Goal: Find specific page/section: Find specific page/section

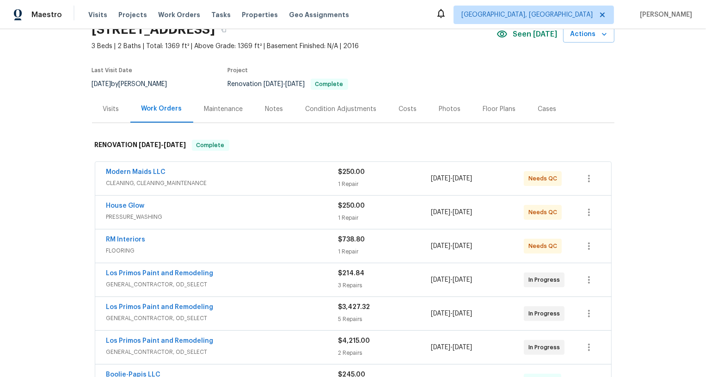
scroll to position [145, 0]
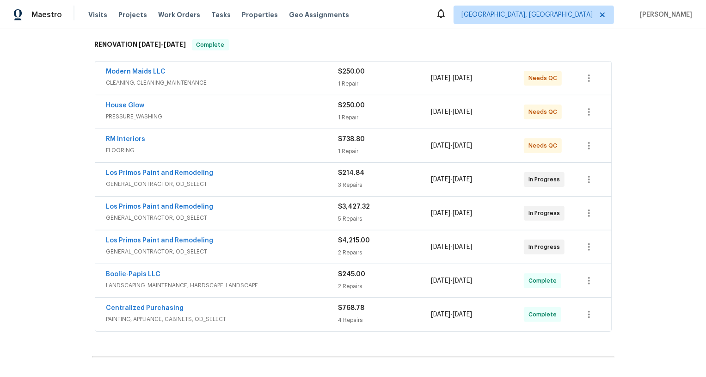
click at [93, 239] on div "Modern Maids LLC CLEANING, CLEANING_MAINTENANCE $250.00 1 Repair [DATE] - [DATE…" at bounding box center [353, 197] width 523 height 275
copy link "Los Primos Paint and Remodeling"
click at [96, 204] on div "Los Primos Paint and Remodeling GENERAL_CONTRACTOR, OD_SELECT $3,427.32 5 Repai…" at bounding box center [353, 213] width 516 height 33
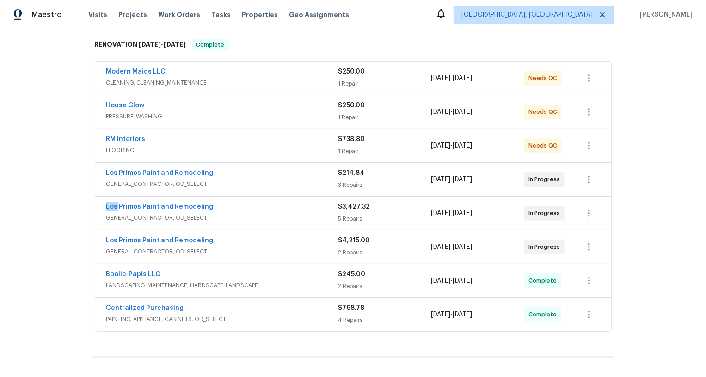
click at [96, 204] on div "Los Primos Paint and Remodeling GENERAL_CONTRACTOR, OD_SELECT $3,427.32 5 Repai…" at bounding box center [353, 213] width 516 height 33
copy link "Los Primos Paint and Remodeling"
click at [92, 171] on div "Modern Maids LLC CLEANING, CLEANING_MAINTENANCE $250.00 1 Repair [DATE] - [DATE…" at bounding box center [353, 197] width 523 height 275
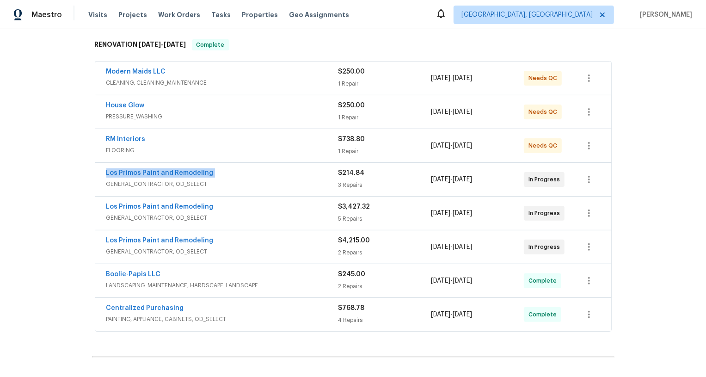
click at [92, 171] on div "Modern Maids LLC CLEANING, CLEANING_MAINTENANCE $250.00 1 Repair [DATE] - [DATE…" at bounding box center [353, 197] width 523 height 275
copy link "Los Primos Paint and Remodeling"
